Goal: Task Accomplishment & Management: Use online tool/utility

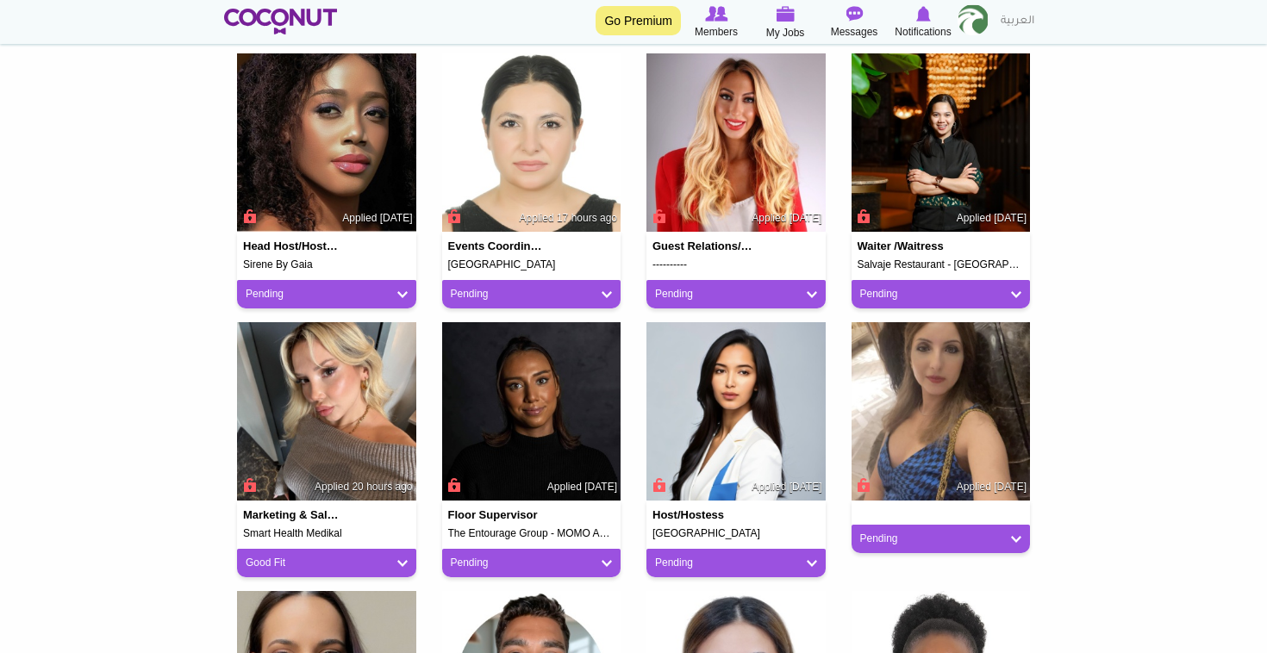
scroll to position [460, 0]
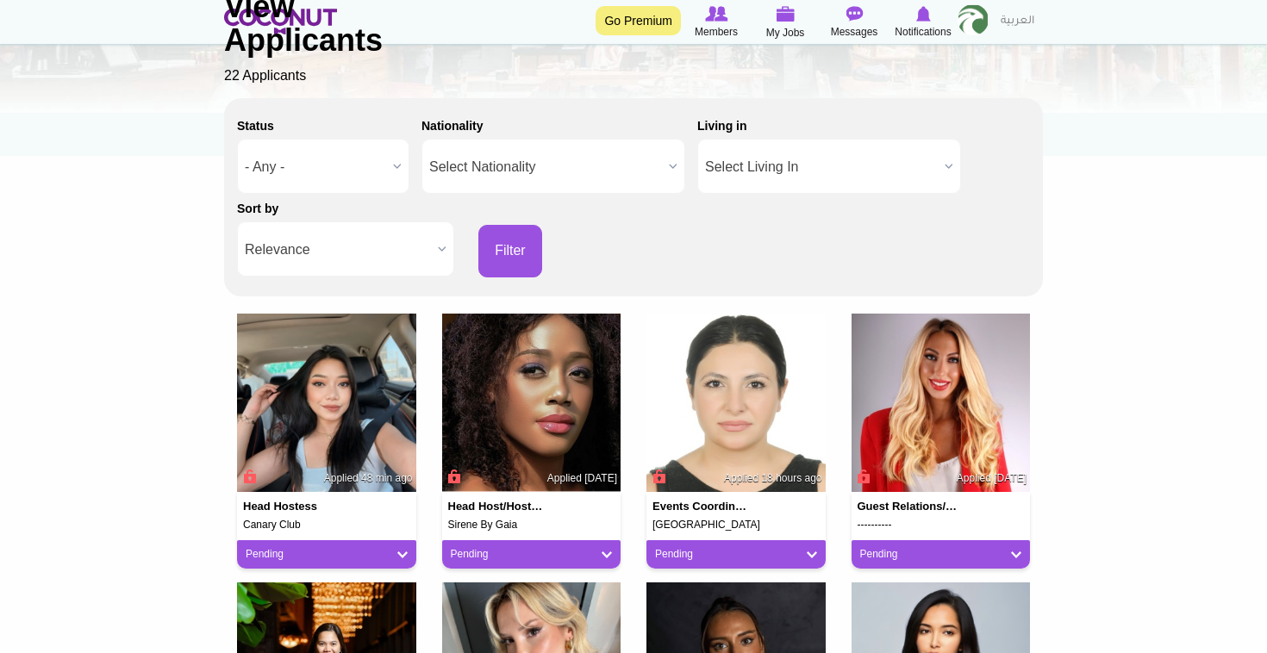
scroll to position [309, 0]
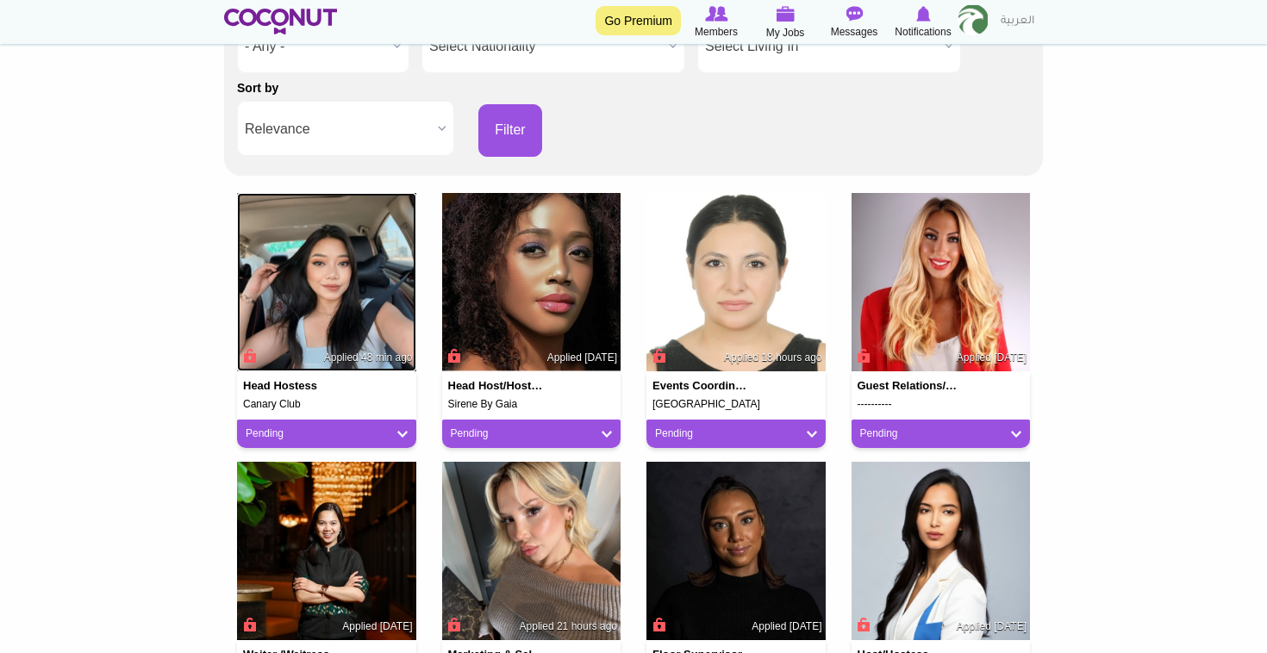
click at [374, 275] on img at bounding box center [326, 282] width 179 height 179
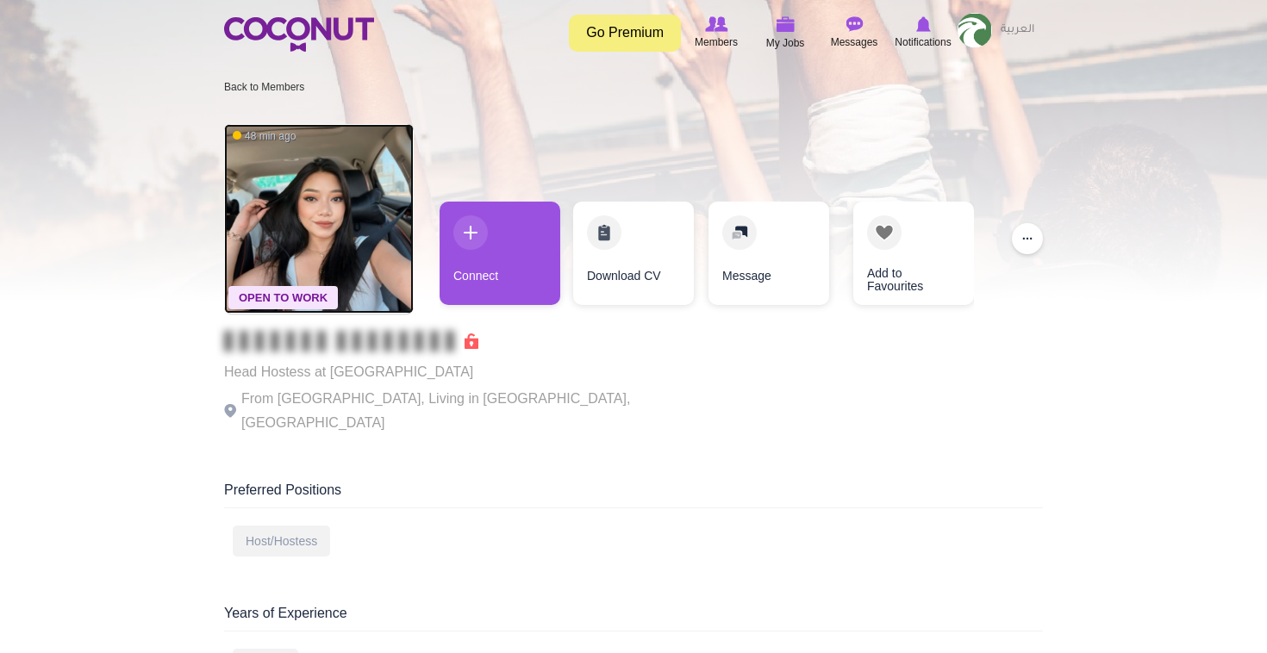
click at [358, 215] on img at bounding box center [319, 219] width 190 height 190
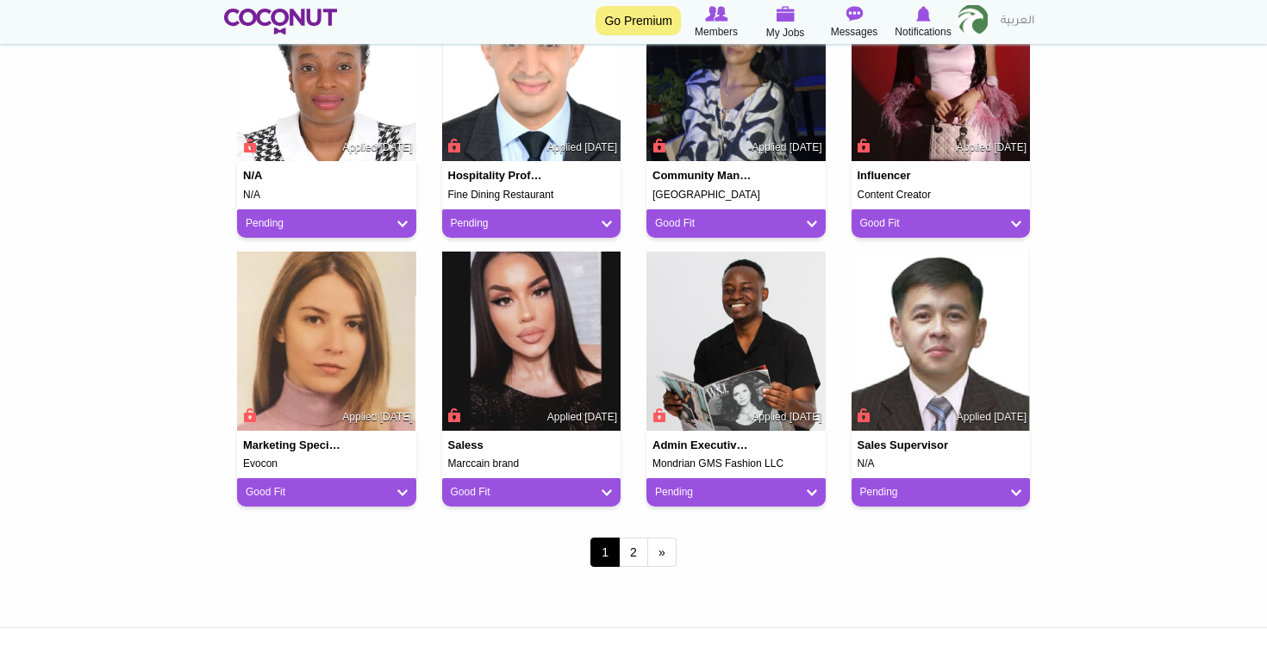
scroll to position [1333, 0]
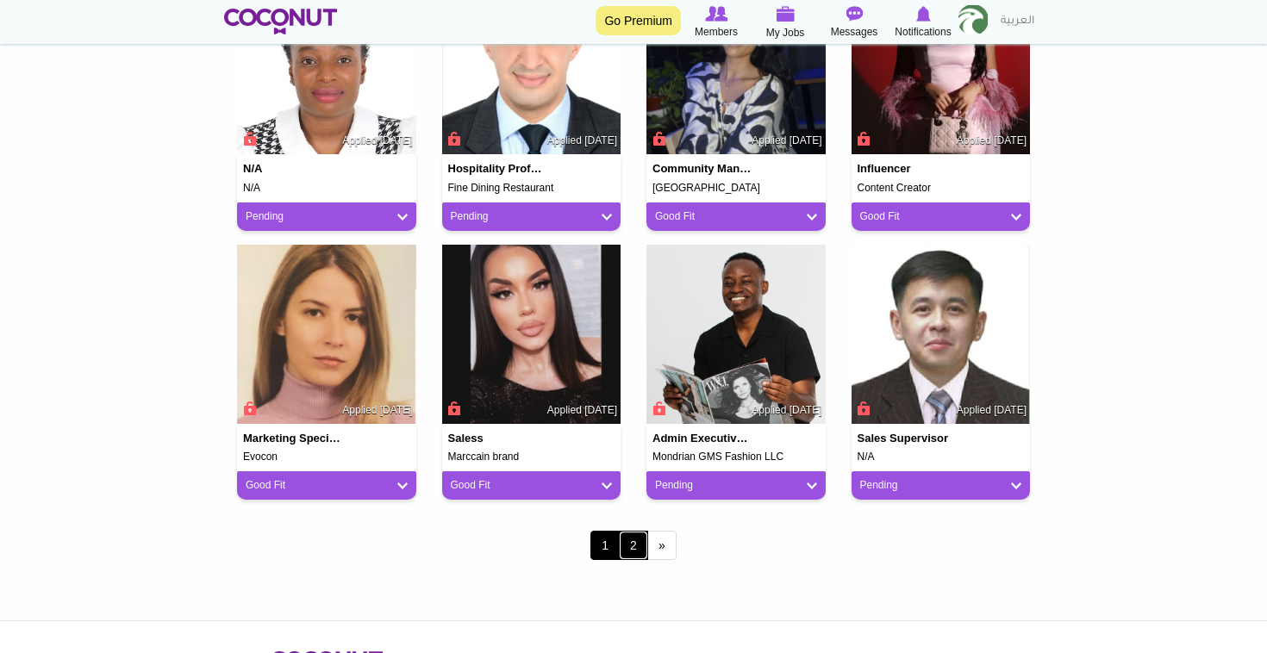
click at [637, 545] on link "2" at bounding box center [633, 545] width 29 height 29
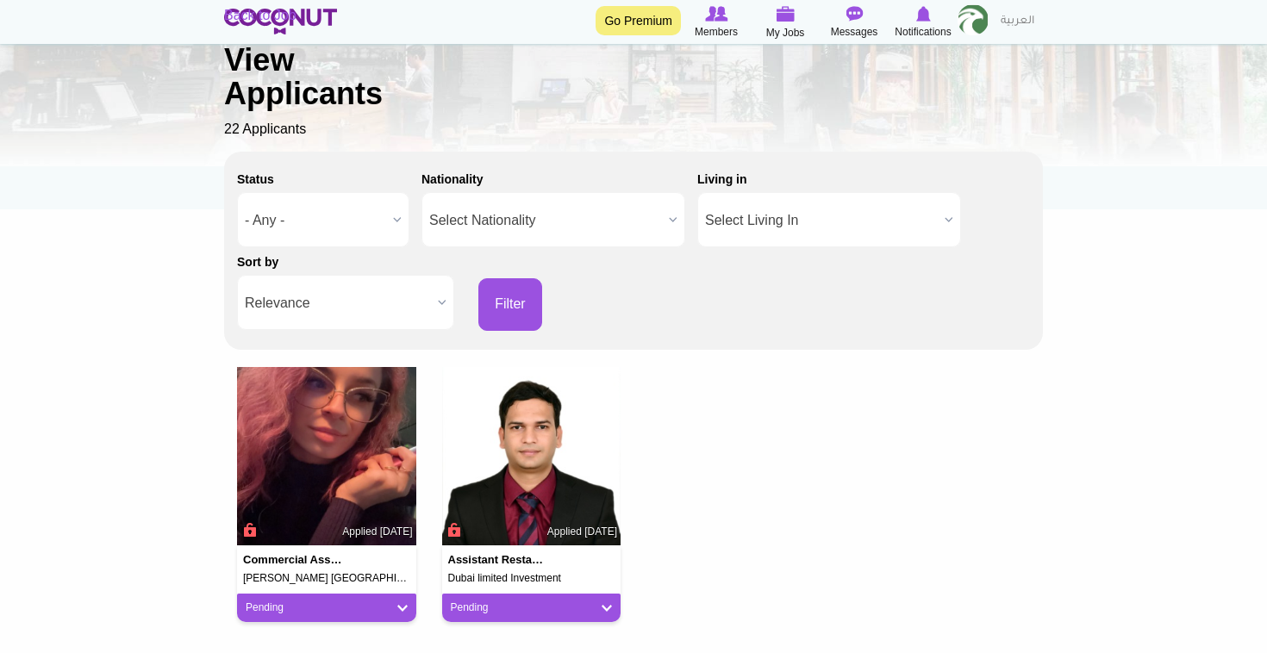
scroll to position [136, 0]
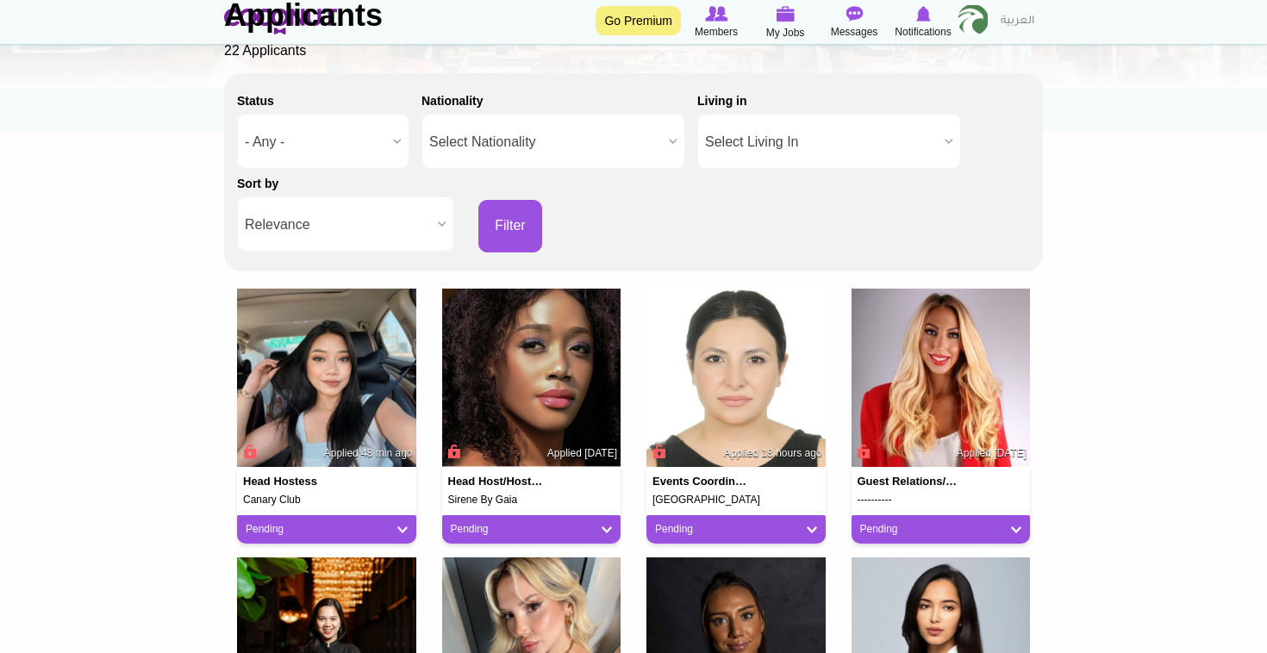
scroll to position [216, 0]
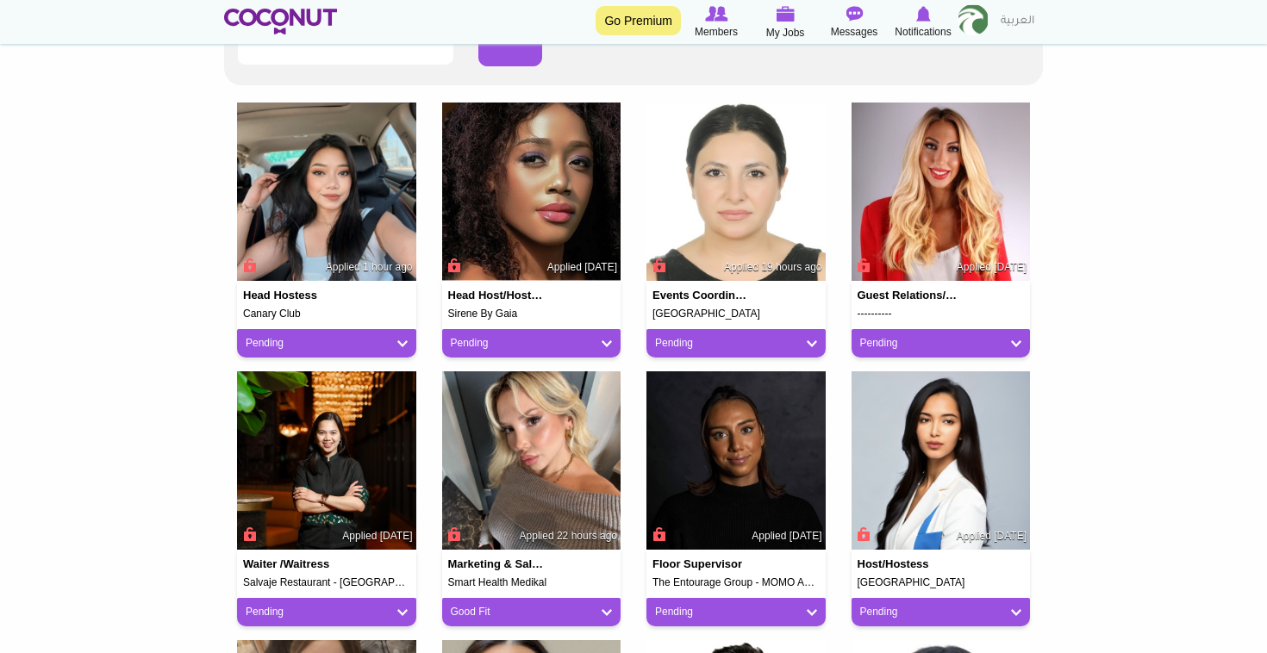
scroll to position [399, 0]
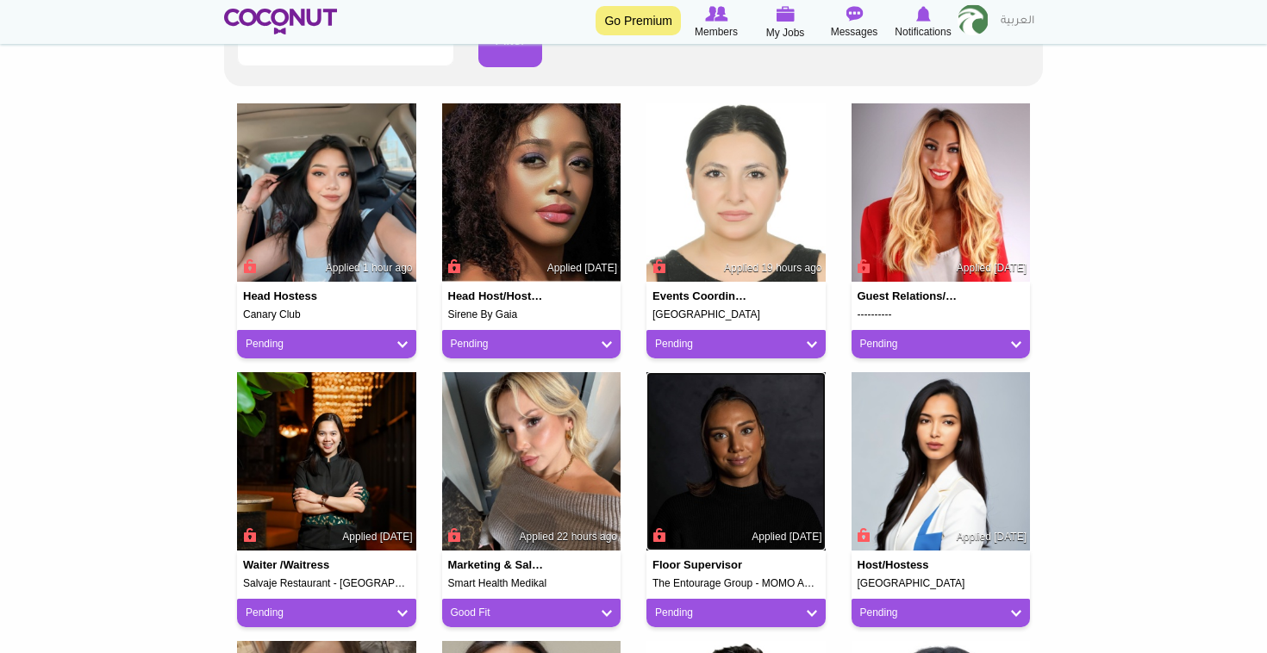
click at [762, 505] on img at bounding box center [735, 461] width 179 height 179
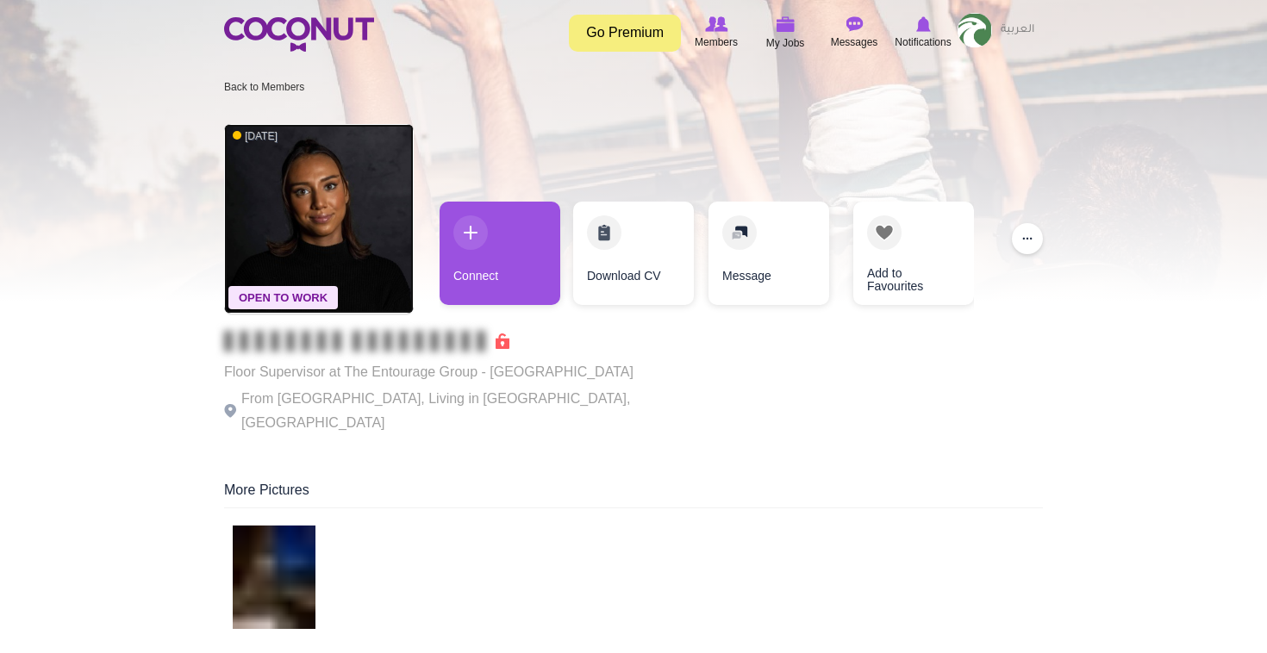
click at [269, 189] on img at bounding box center [319, 219] width 190 height 190
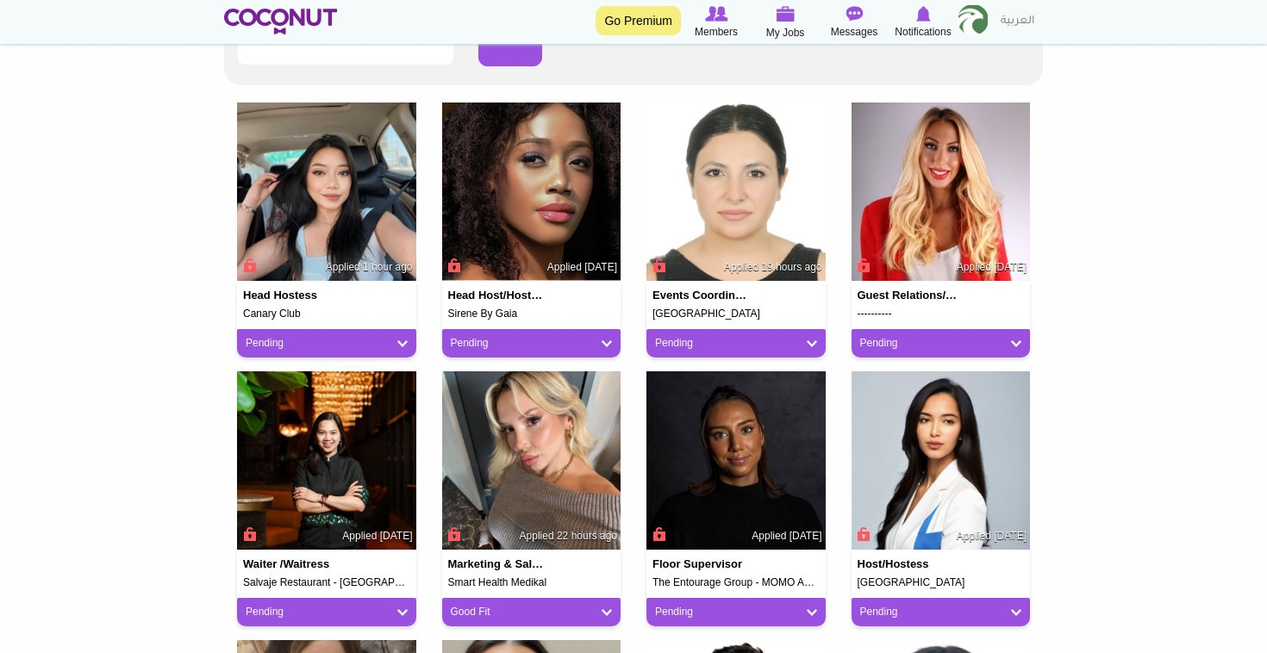
scroll to position [397, 0]
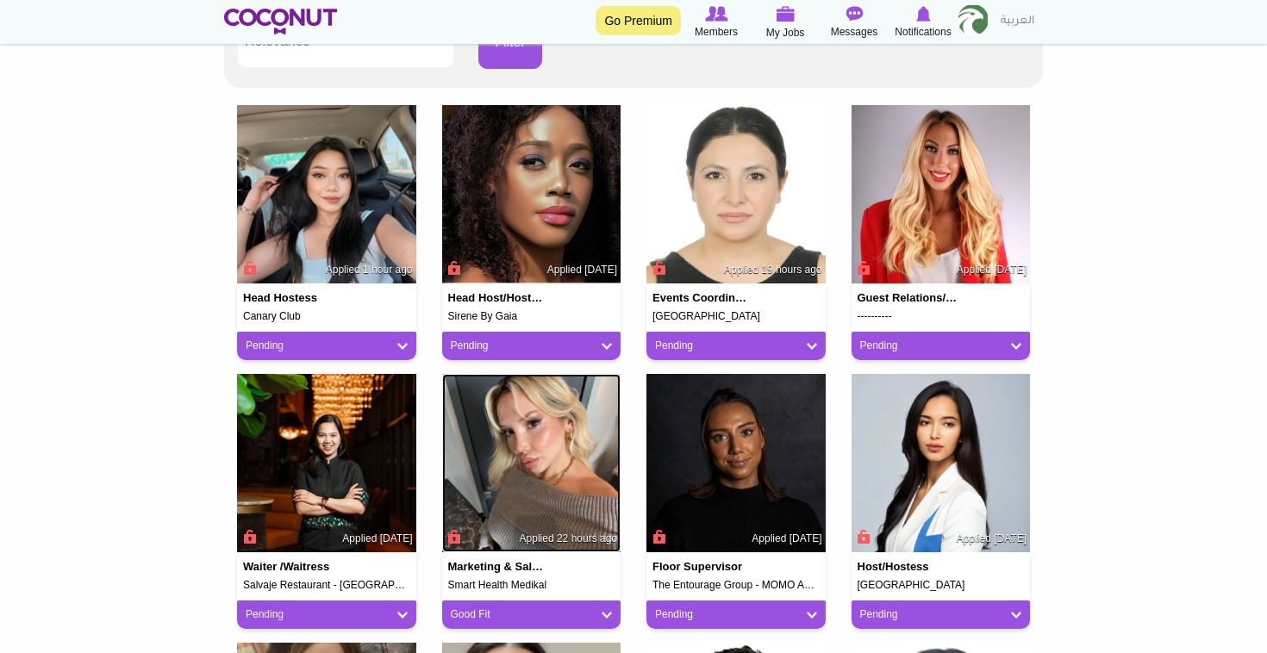
click at [551, 454] on img at bounding box center [531, 463] width 179 height 179
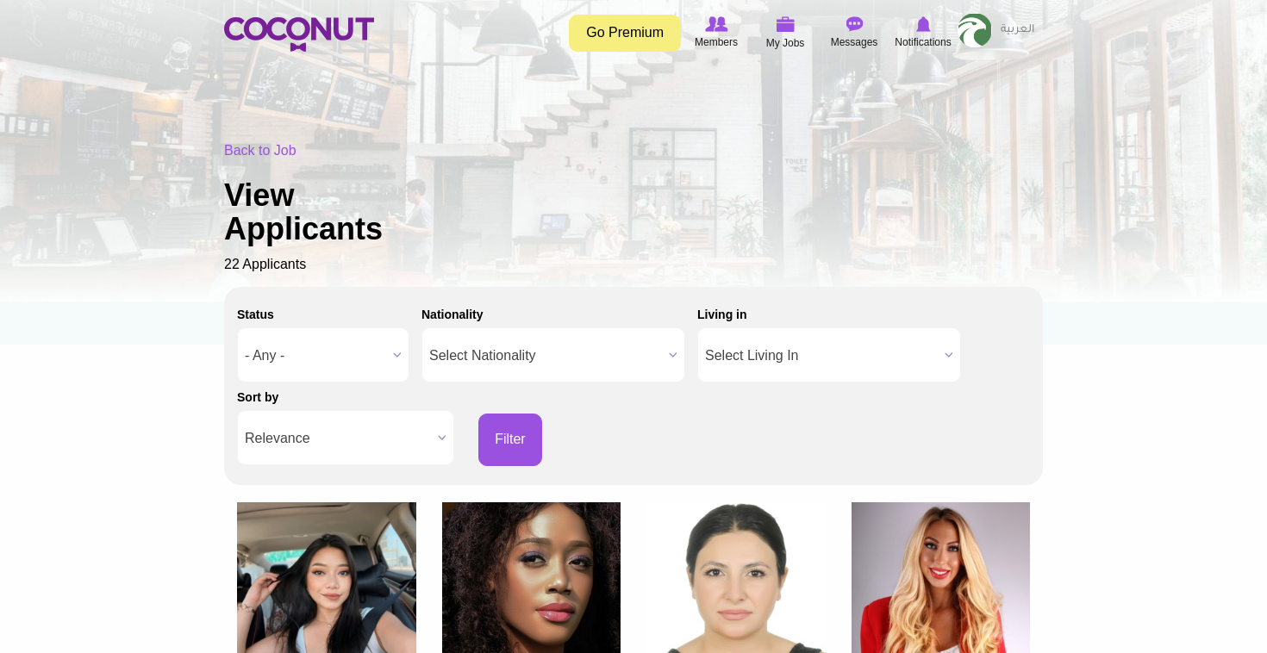
click at [608, 330] on span "Select Nationality" at bounding box center [545, 355] width 233 height 55
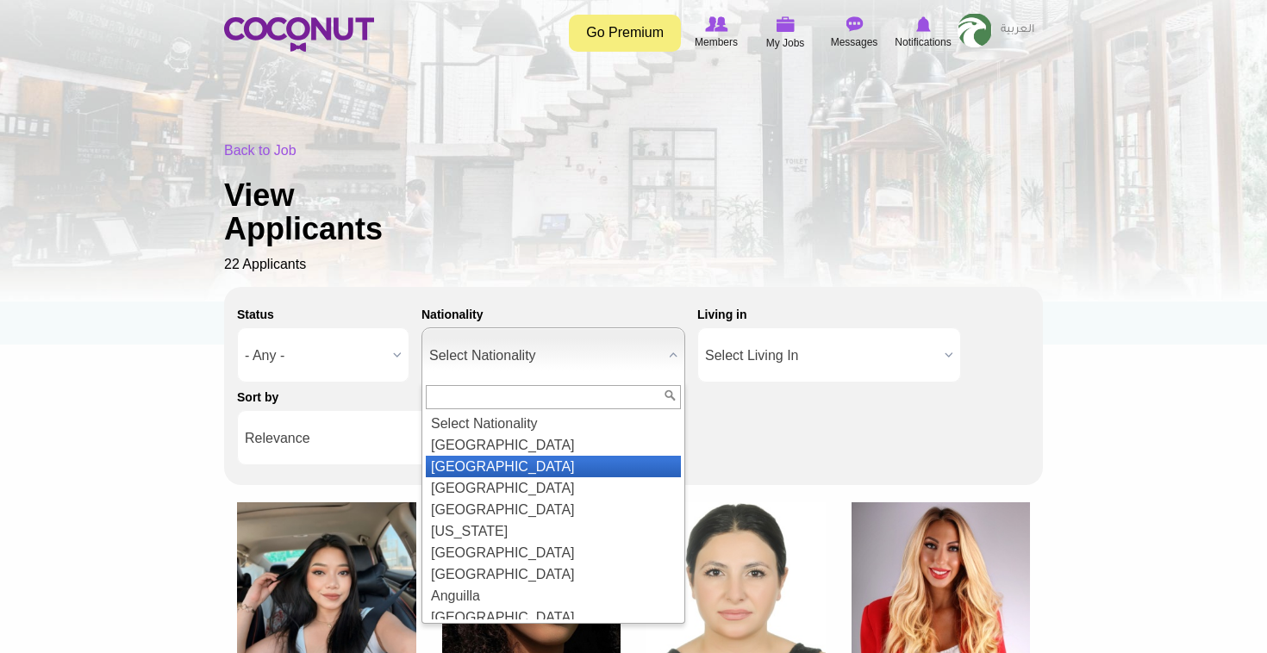
click at [605, 457] on li "[GEOGRAPHIC_DATA]" at bounding box center [553, 467] width 255 height 22
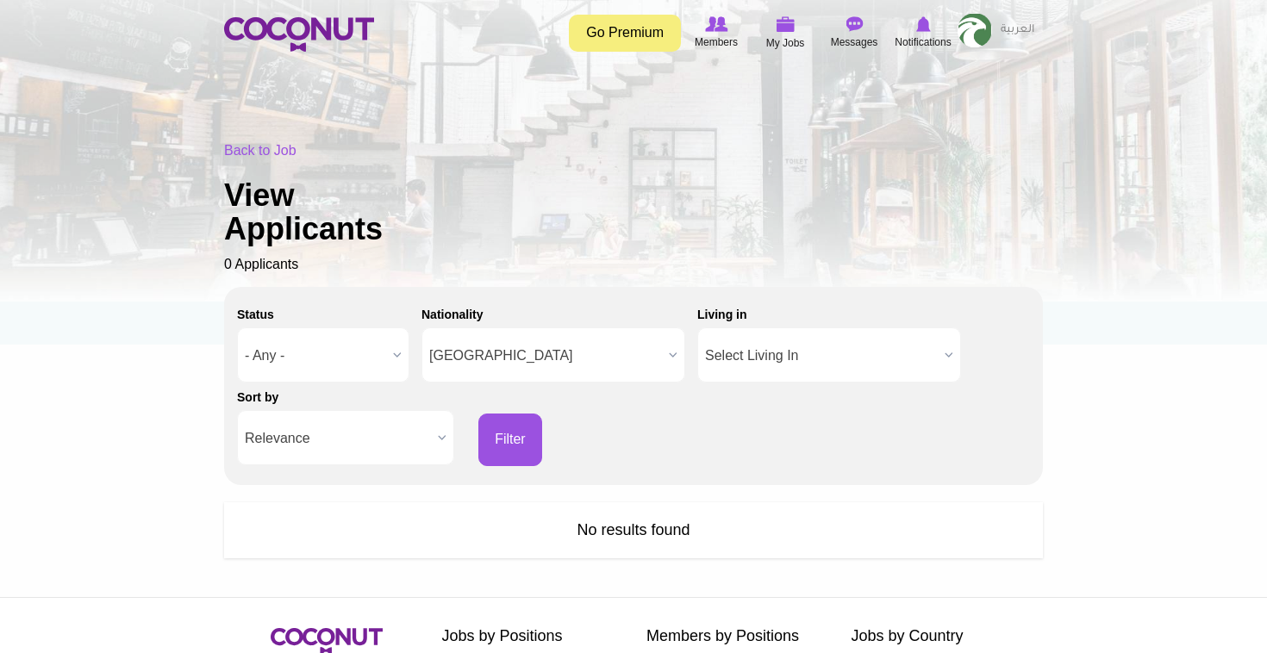
click at [580, 366] on span "[GEOGRAPHIC_DATA]" at bounding box center [545, 355] width 233 height 55
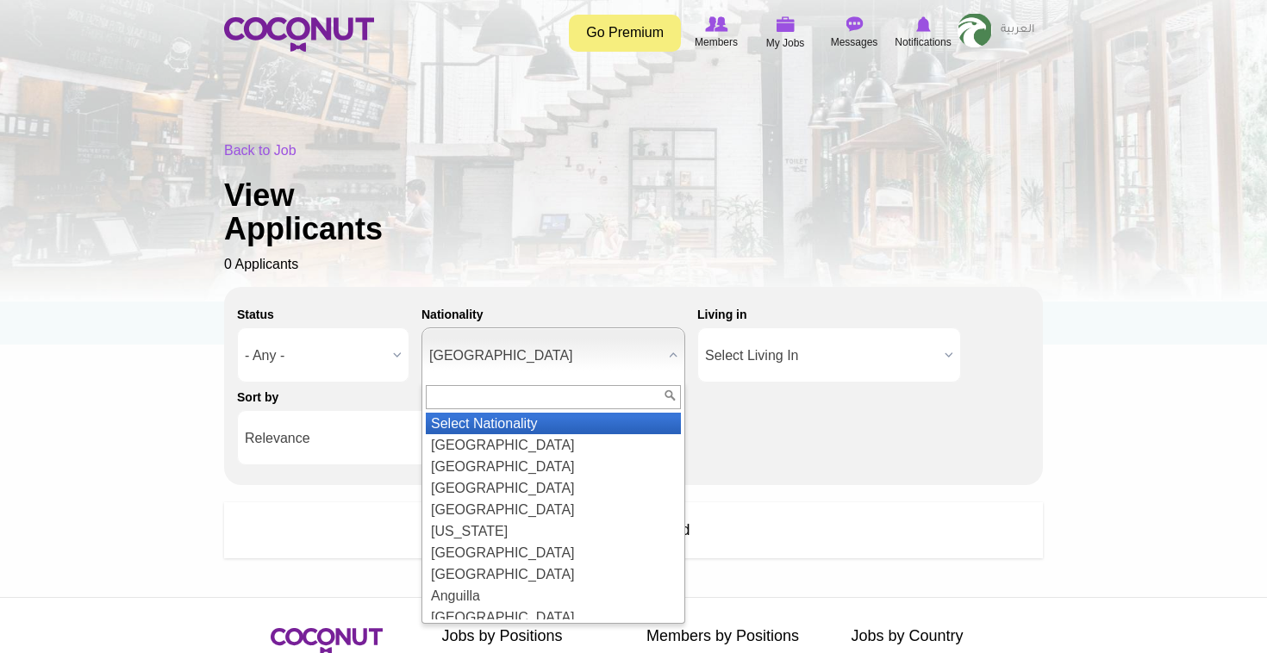
click at [547, 429] on li "Select Nationality" at bounding box center [553, 424] width 255 height 22
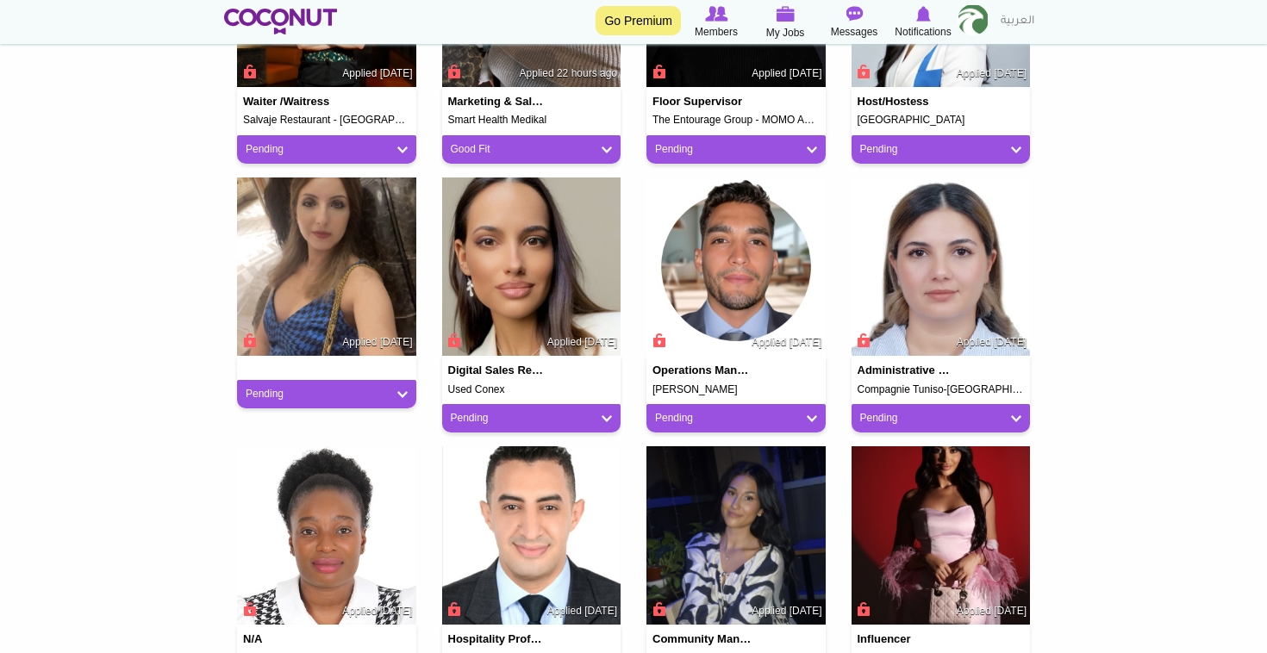
scroll to position [866, 0]
